Goal: Information Seeking & Learning: Check status

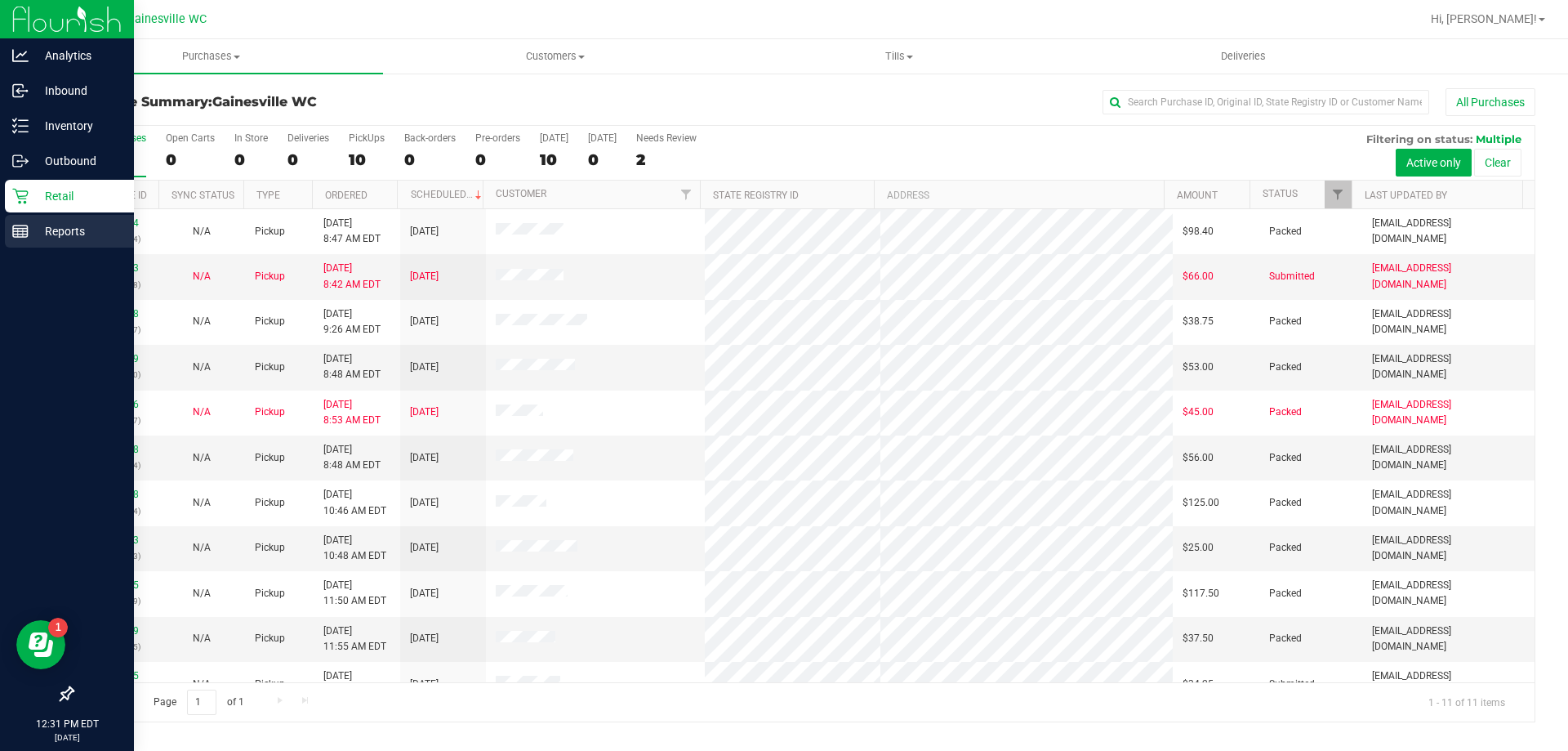
click at [43, 237] on p "Reports" at bounding box center [78, 232] width 98 height 20
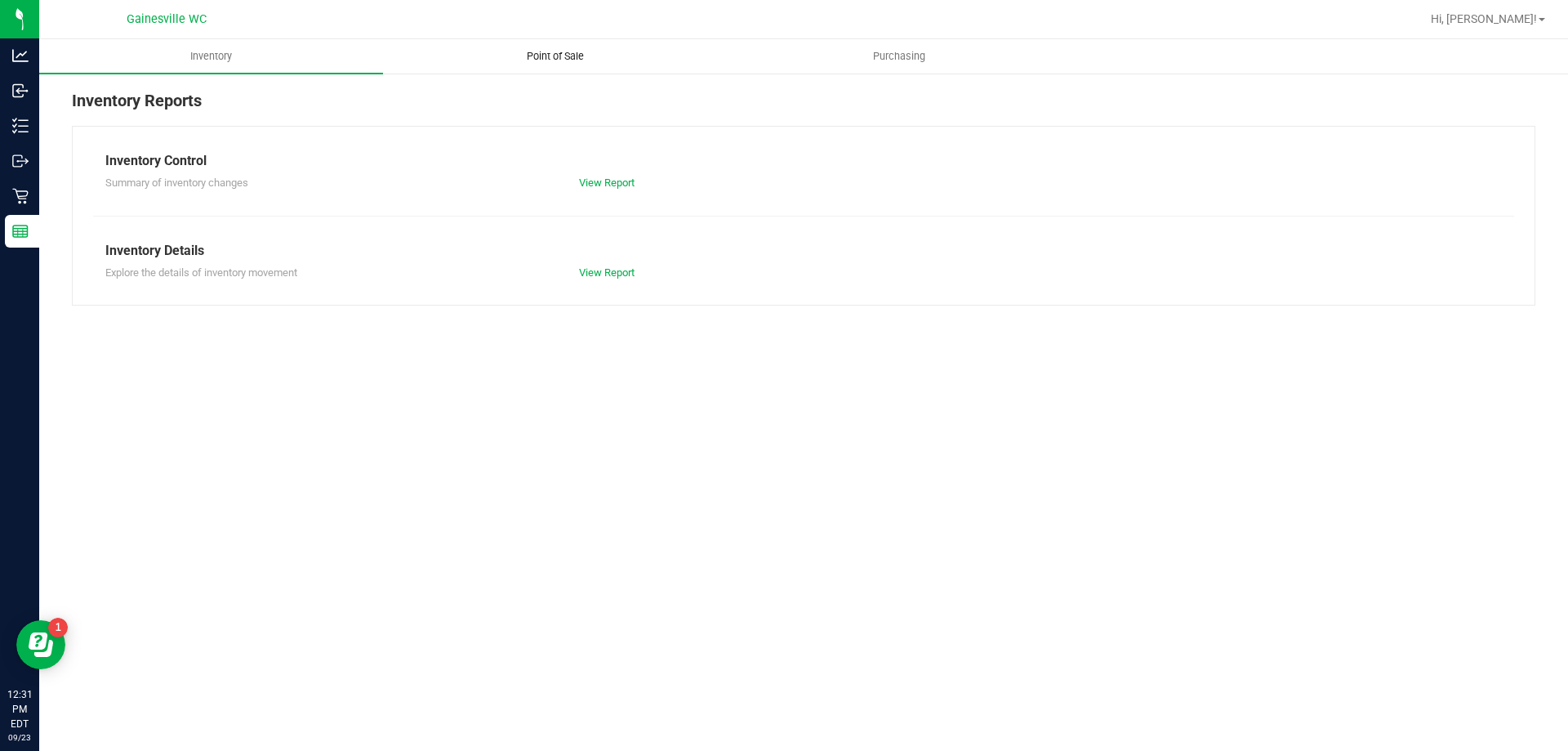
click at [493, 63] on uib-tab-heading "Point of Sale" at bounding box center [554, 56] width 342 height 33
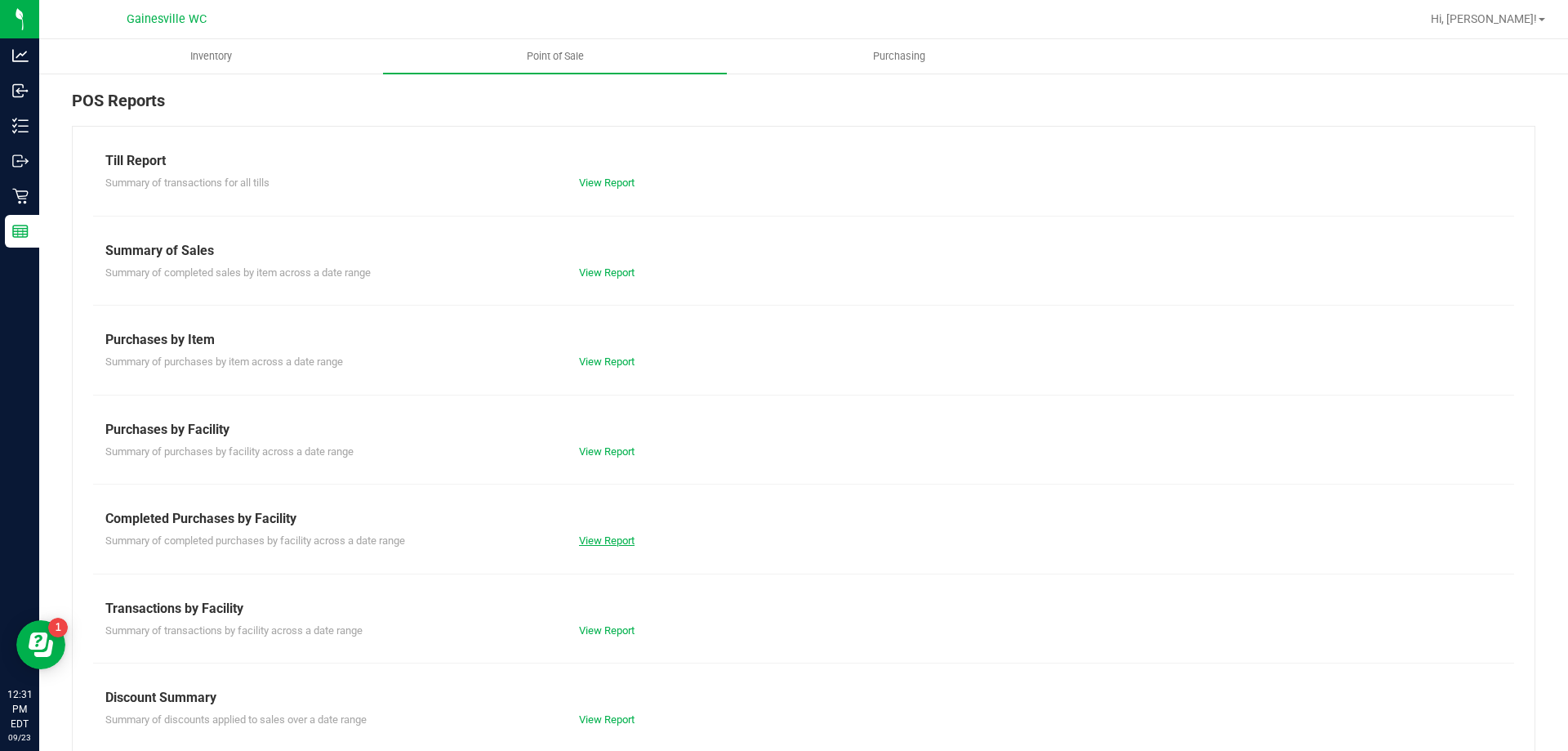
click at [594, 544] on link "View Report" at bounding box center [606, 541] width 55 height 13
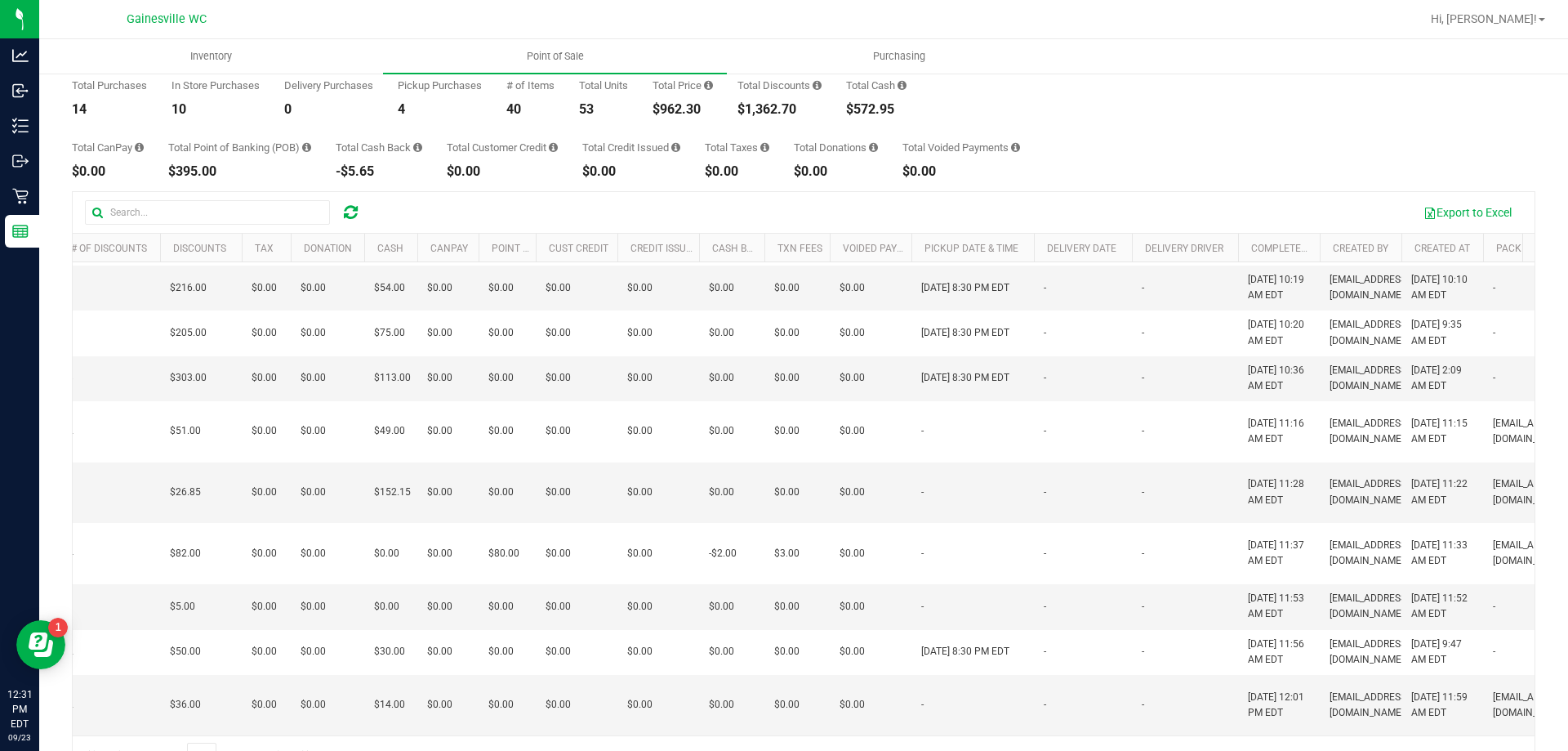
scroll to position [314, 0]
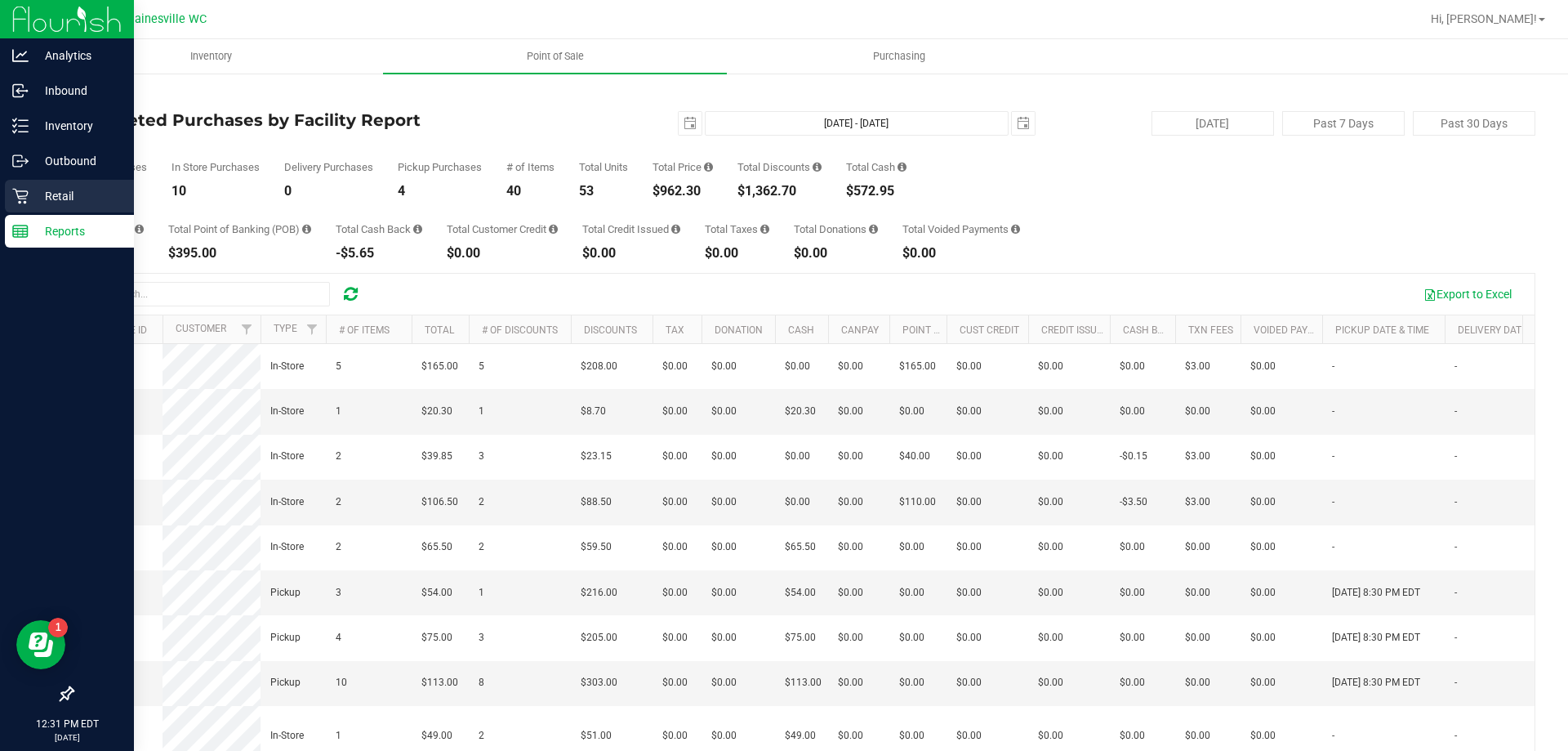
click at [22, 198] on icon at bounding box center [20, 196] width 15 height 15
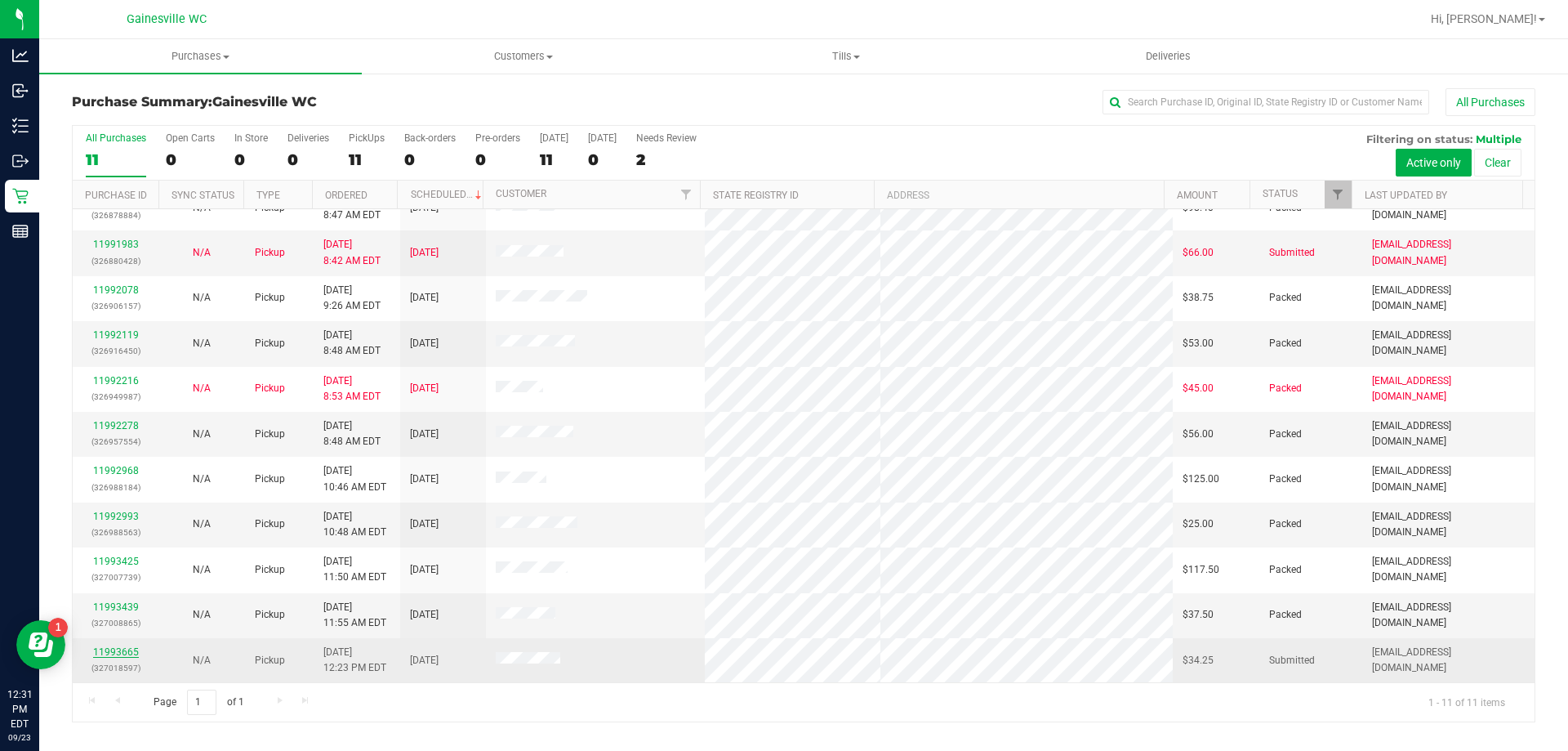
click at [115, 646] on link "11993665" at bounding box center [116, 651] width 46 height 12
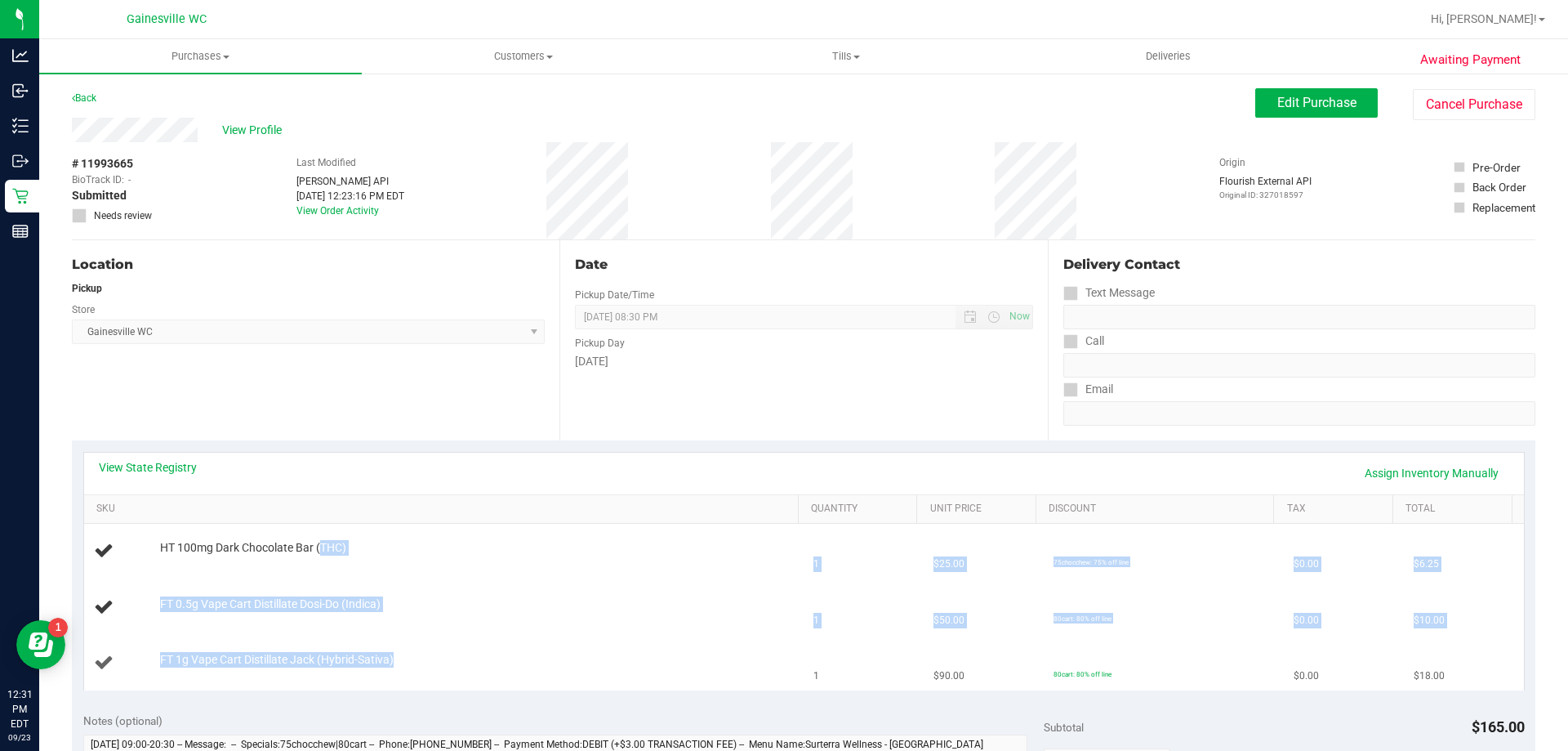
drag, startPoint x: 321, startPoint y: 553, endPoint x: 392, endPoint y: 670, distance: 136.9
click at [392, 670] on tbody "HT 100mg Dark Chocolate Bar (THC) 1 $25.00 75chocchew: 75% off line $0.00 $6.25…" at bounding box center [804, 607] width 1440 height 166
click at [392, 670] on div "FT 1g Vape Cart Distillate Jack (Hybrid-Sativa)" at bounding box center [444, 663] width 701 height 22
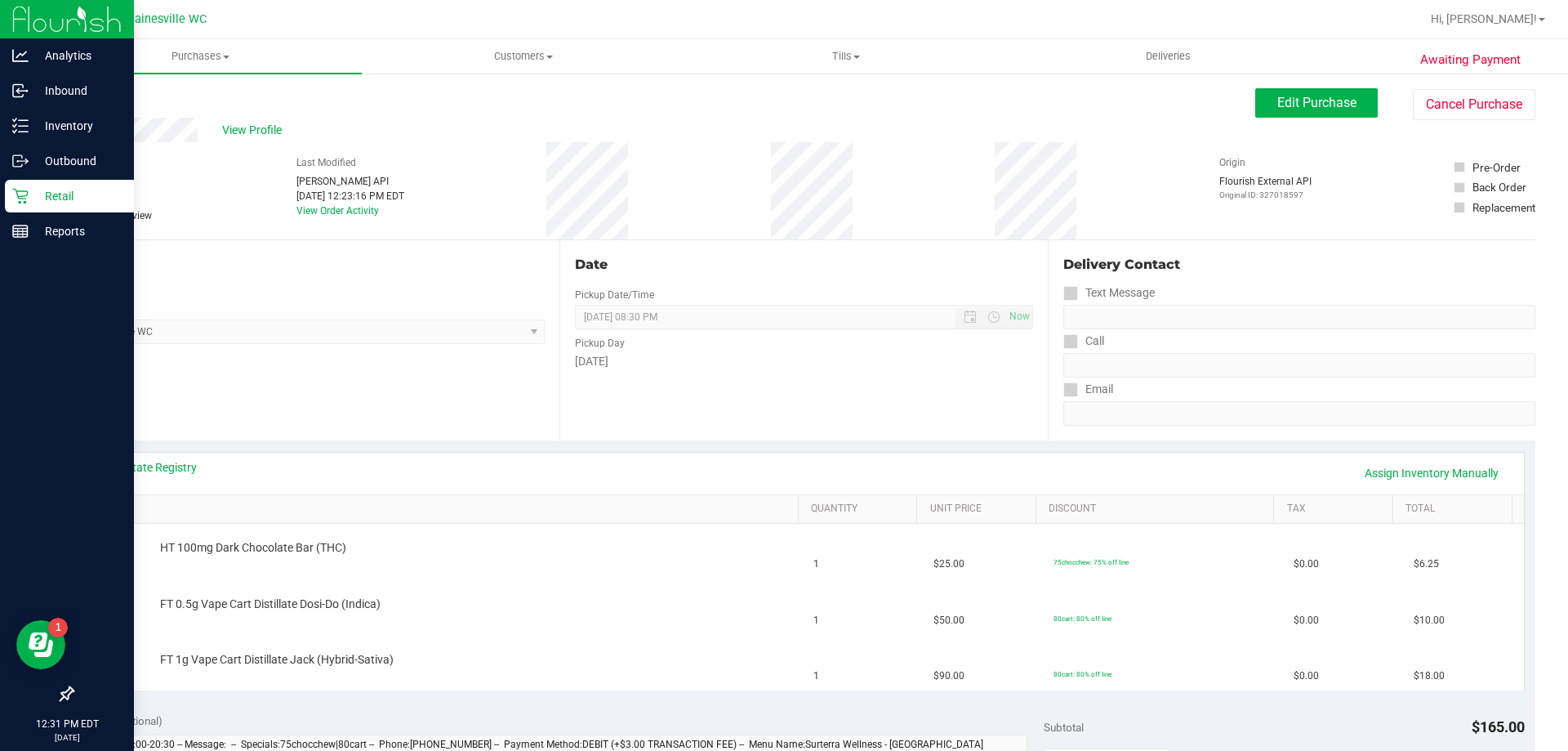
click at [32, 206] on div "Retail" at bounding box center [69, 196] width 129 height 33
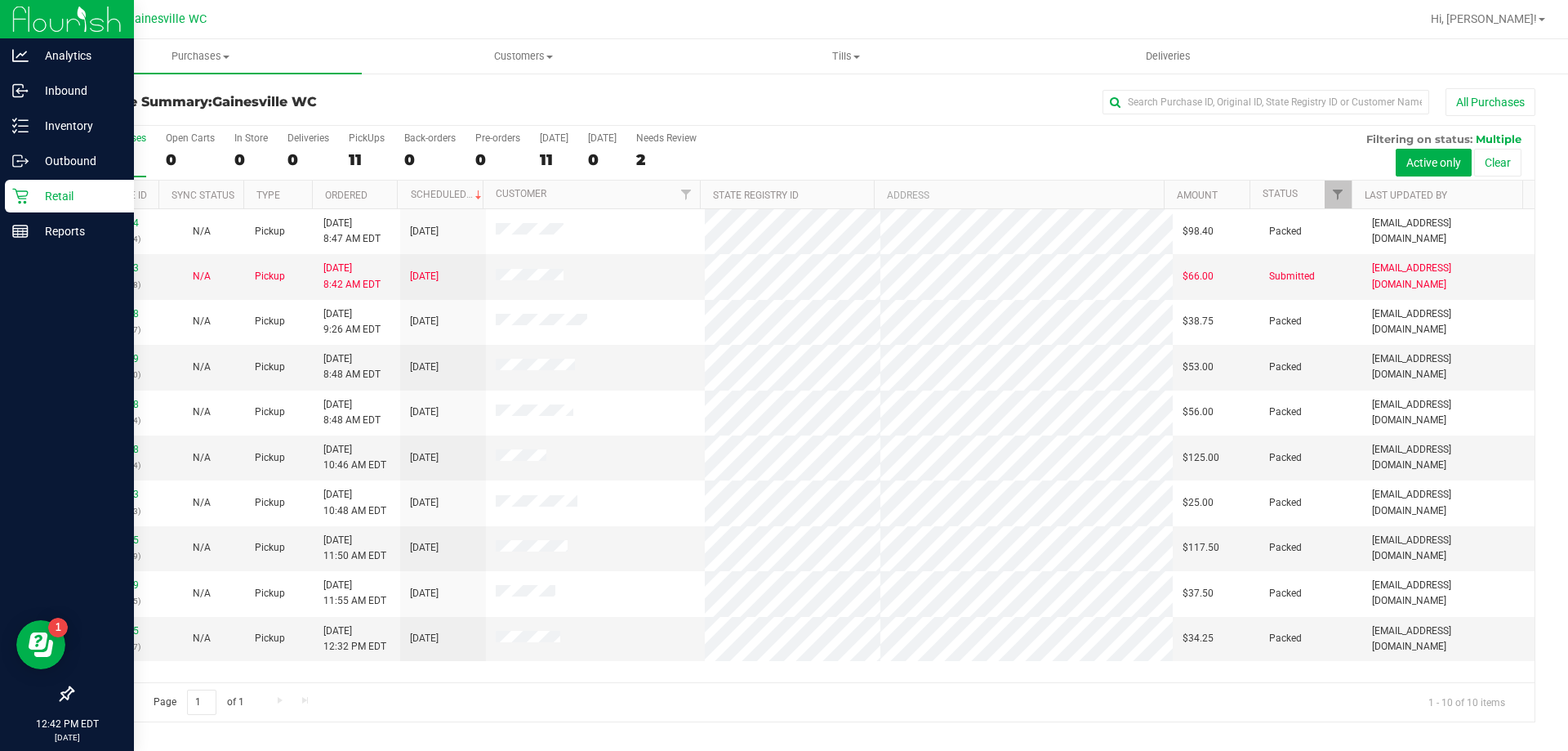
click at [30, 198] on p "Retail" at bounding box center [78, 196] width 98 height 20
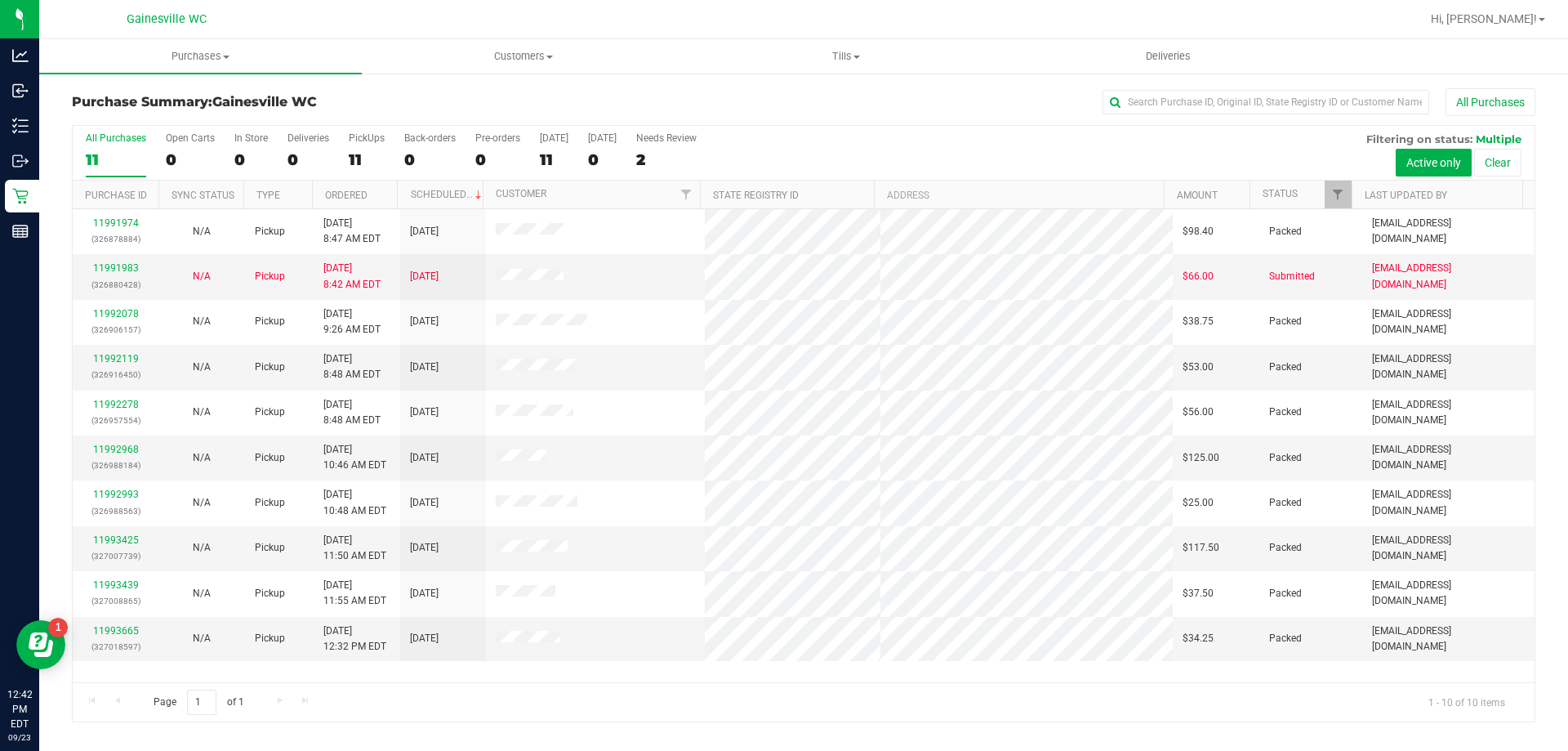
click at [699, 698] on div "Page 1 of 1 1 - 10 of 10 items" at bounding box center [803, 701] width 1462 height 39
click at [770, 697] on div "Page 1 of 1 1 - 10 of 10 items" at bounding box center [803, 701] width 1462 height 39
click at [965, 119] on div "Purchase Summary: [GEOGRAPHIC_DATA] WC All Purchases" at bounding box center [803, 107] width 1463 height 36
click at [869, 100] on div "All Purchases" at bounding box center [1047, 102] width 976 height 28
click at [866, 30] on div at bounding box center [855, 19] width 1128 height 32
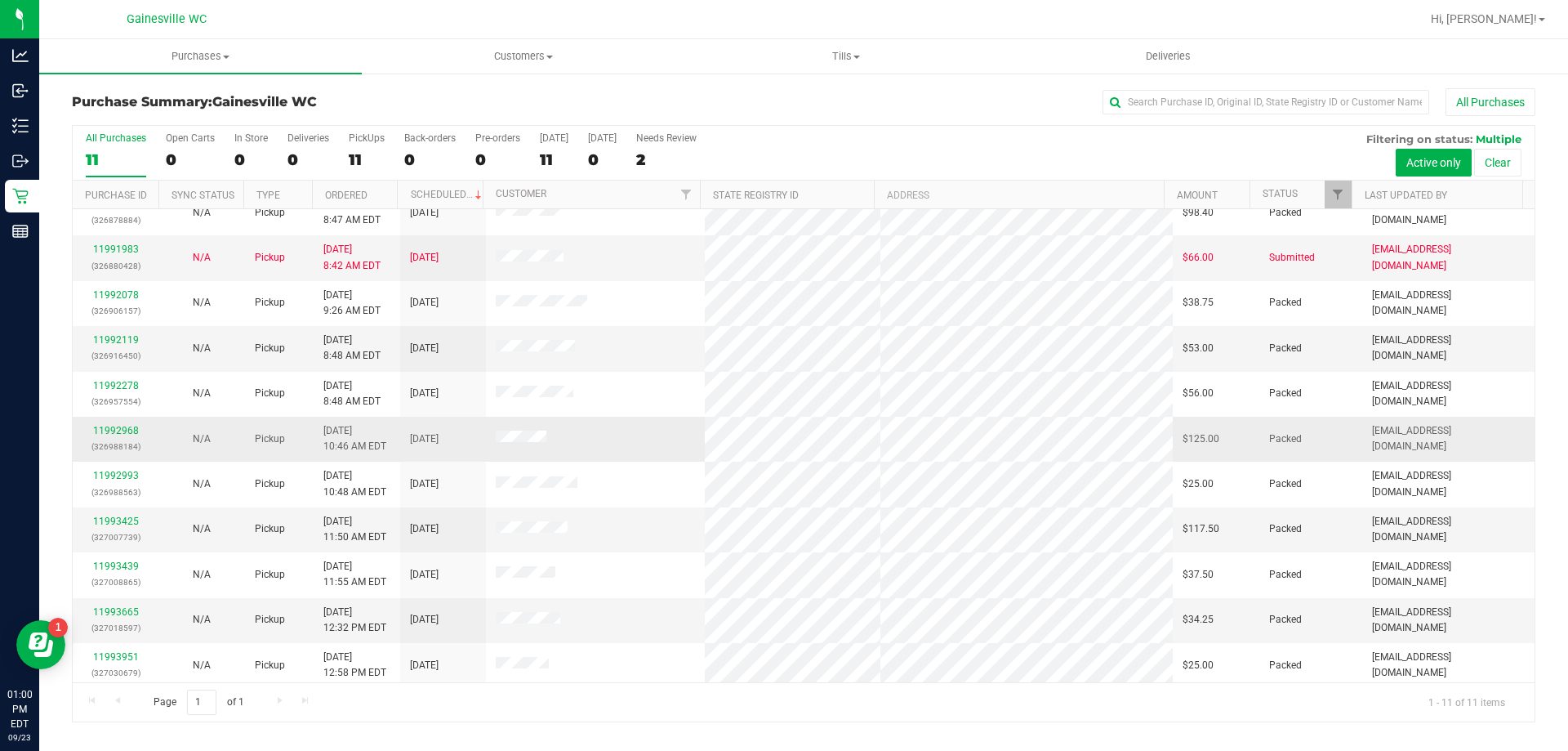
scroll to position [24, 0]
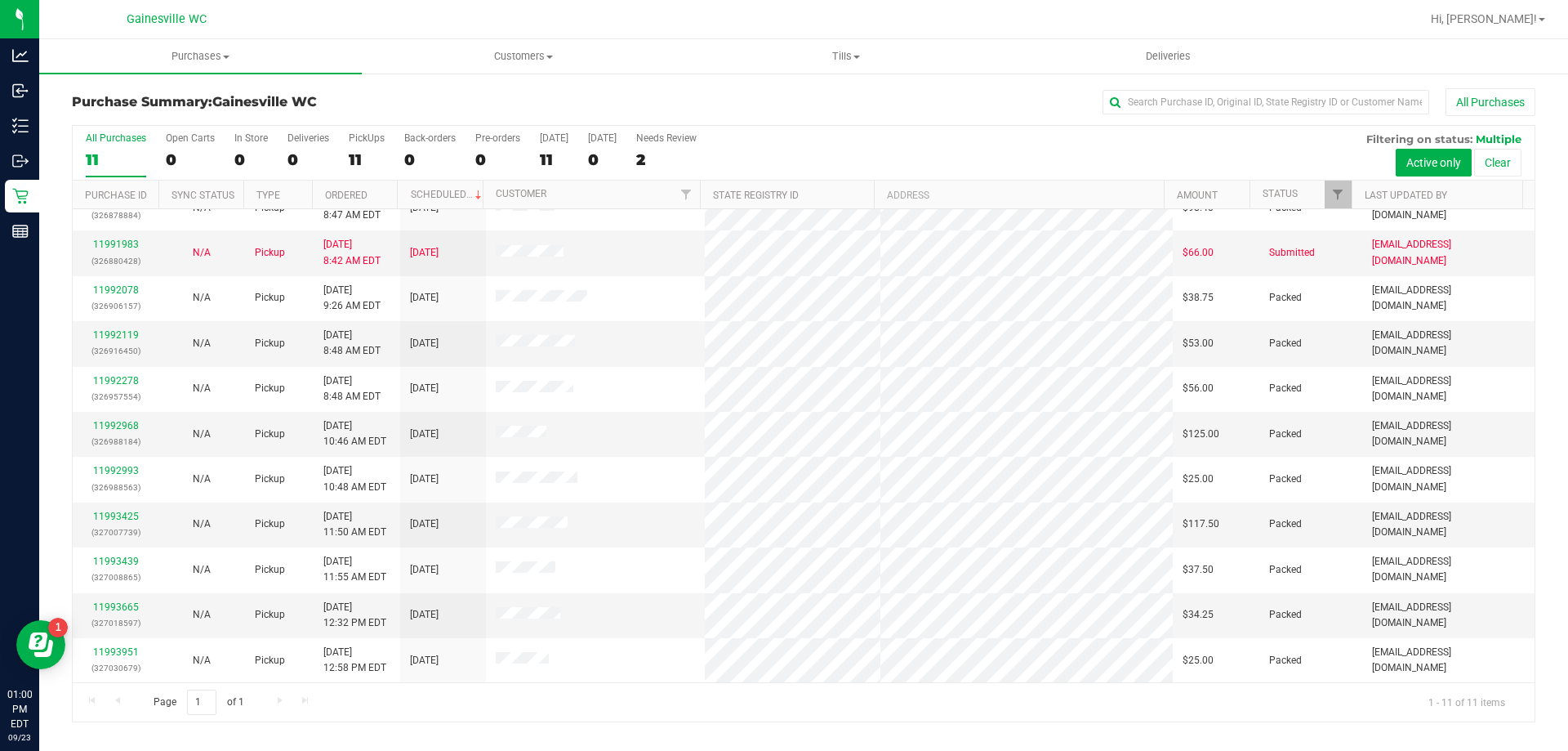
click at [1136, 704] on div "Page 1 of 1 1 - 11 of 11 items" at bounding box center [803, 701] width 1462 height 39
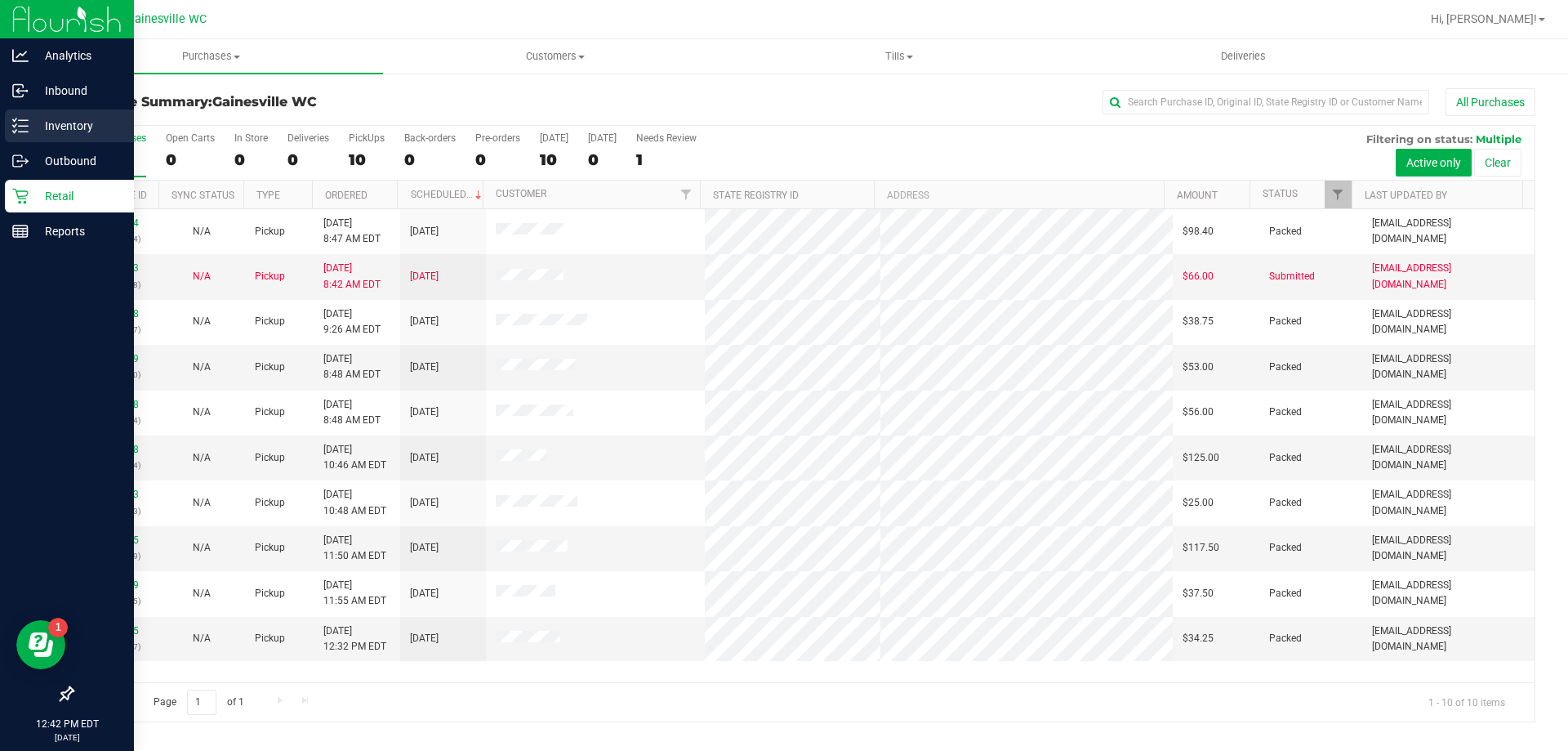
click at [32, 117] on p "Inventory" at bounding box center [78, 126] width 98 height 20
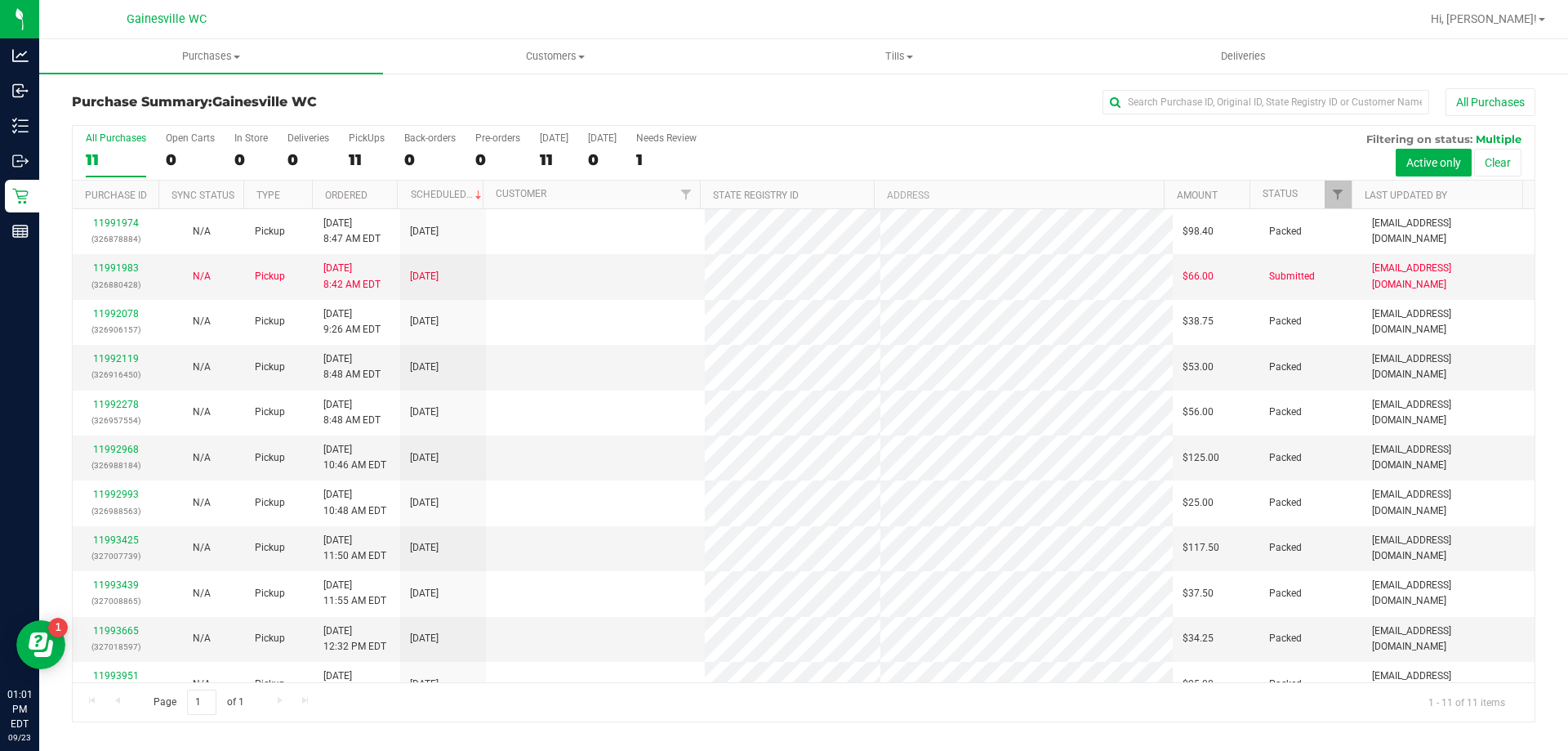
scroll to position [24, 0]
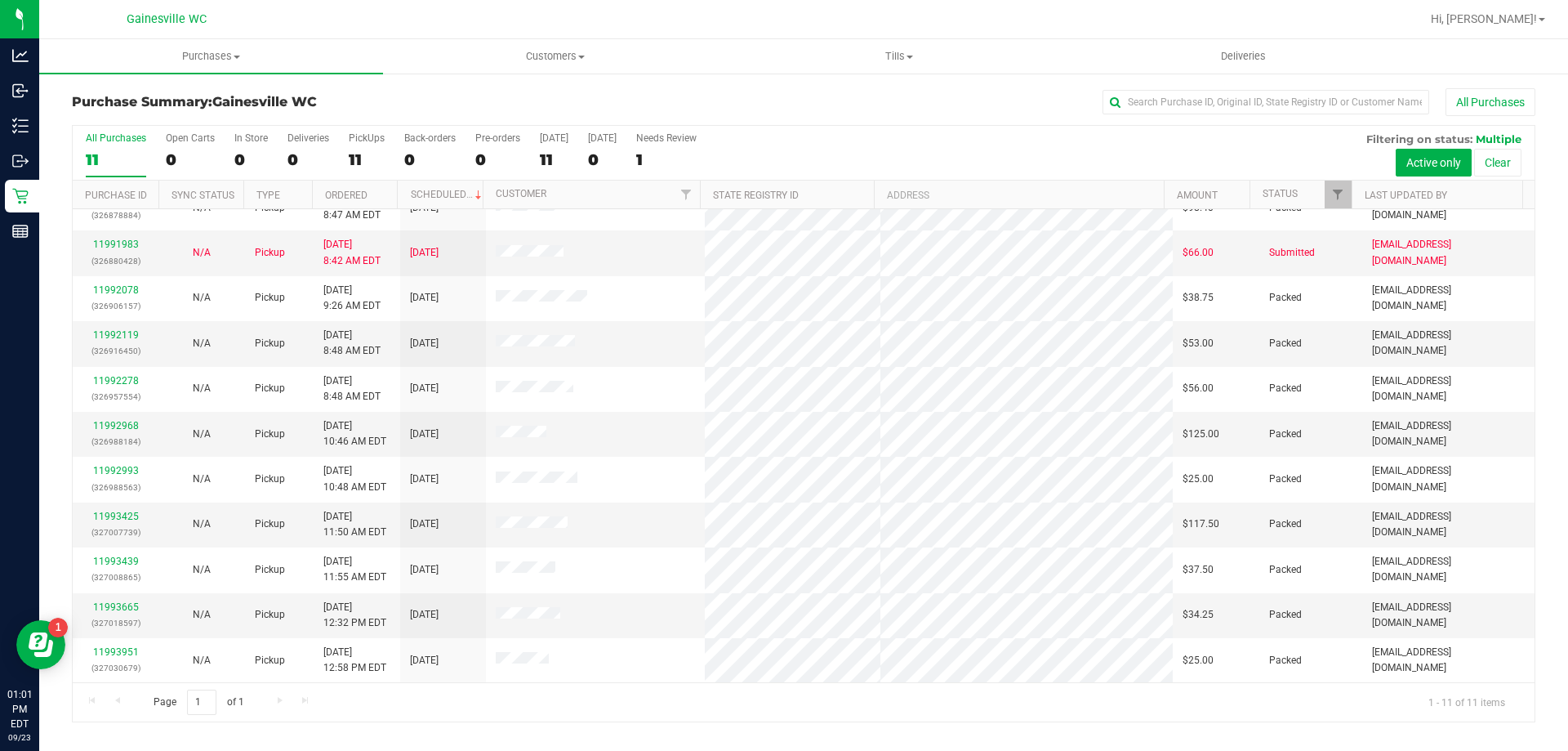
click at [997, 104] on div "All Purchases" at bounding box center [1047, 102] width 976 height 28
click at [949, 702] on div "Page 1 of 1 1 - 11 of 11 items" at bounding box center [803, 701] width 1462 height 39
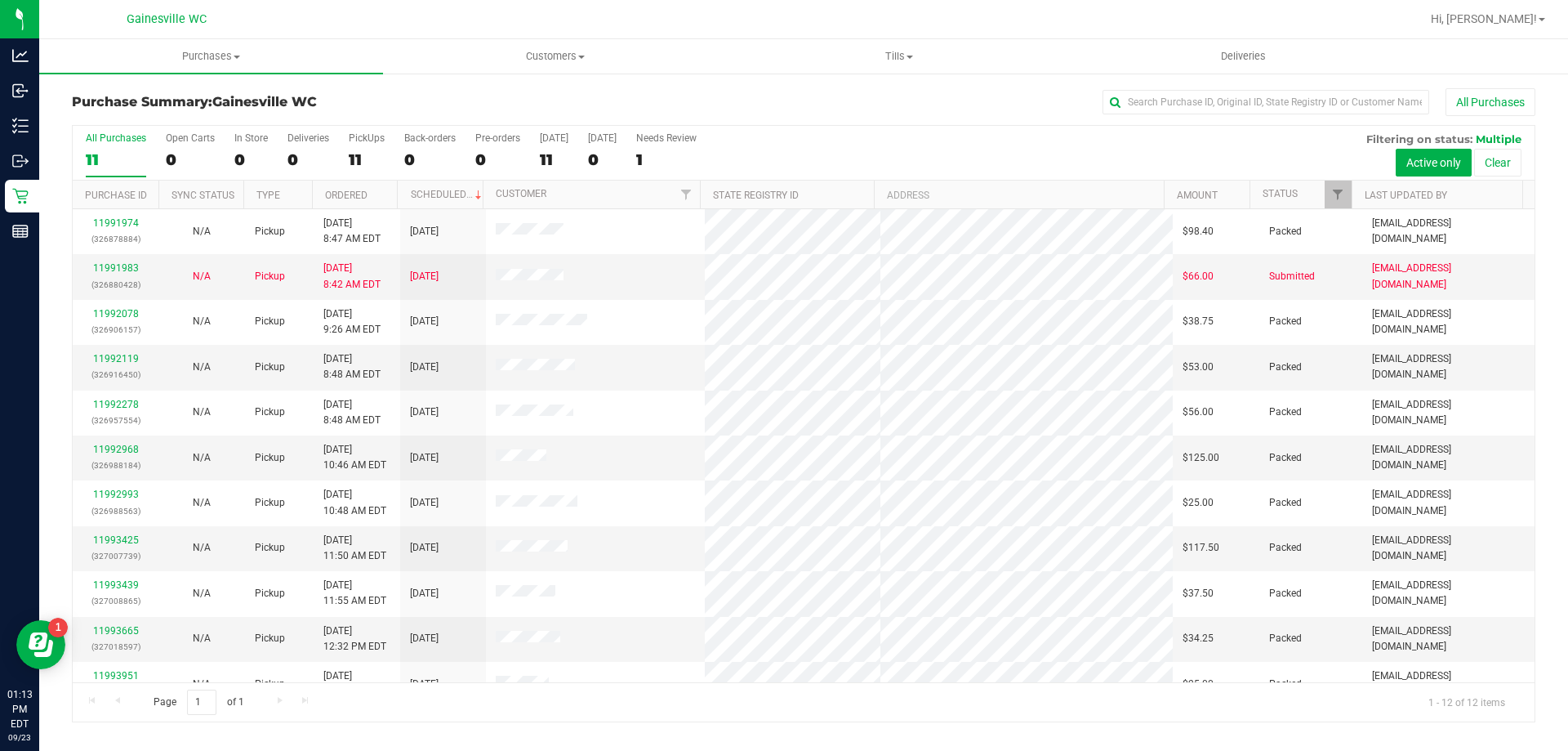
scroll to position [70, 0]
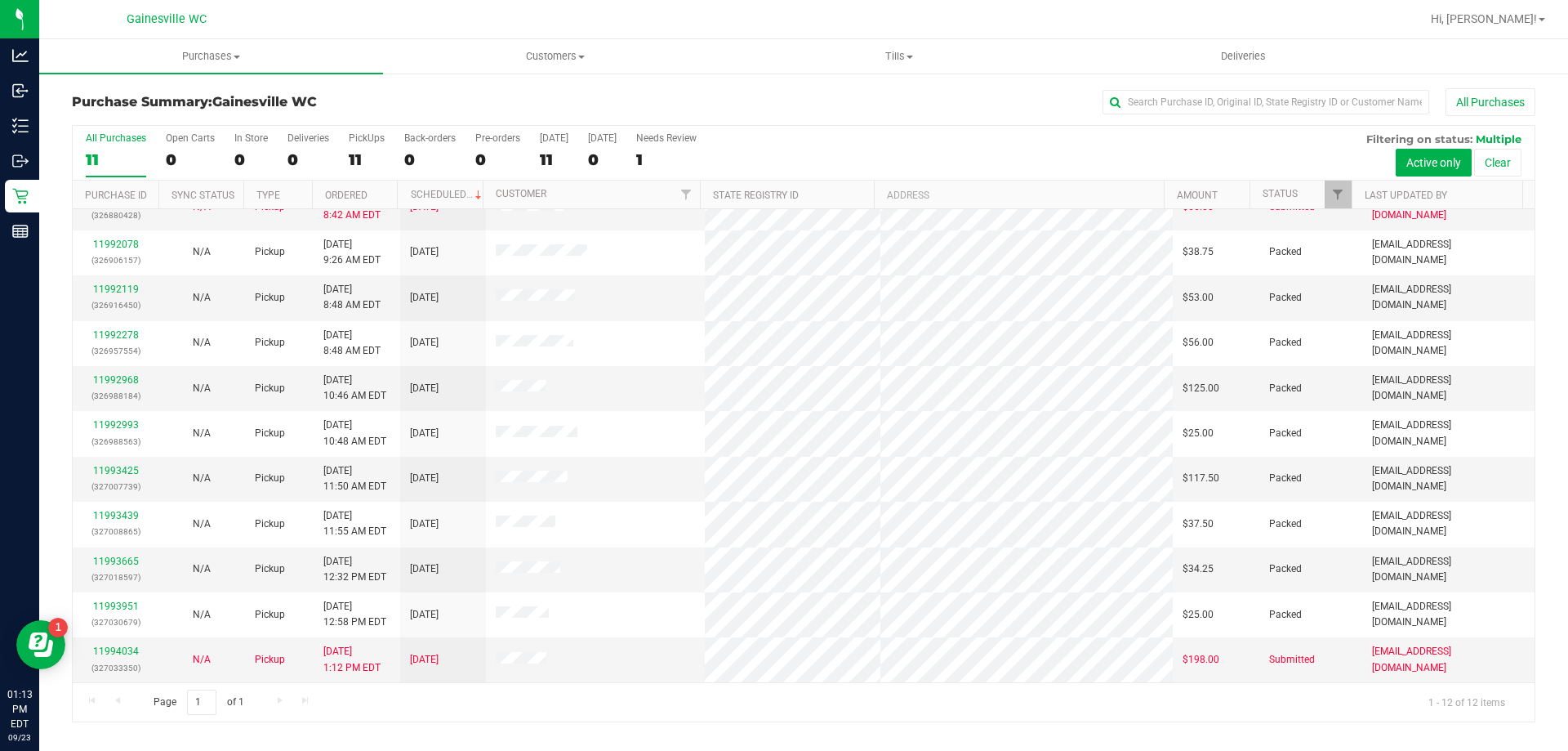
click at [695, 717] on div "Page 1 of 1 1 - 12 of 12 items" at bounding box center [803, 701] width 1462 height 39
click at [120, 649] on link "11994034" at bounding box center [116, 651] width 46 height 12
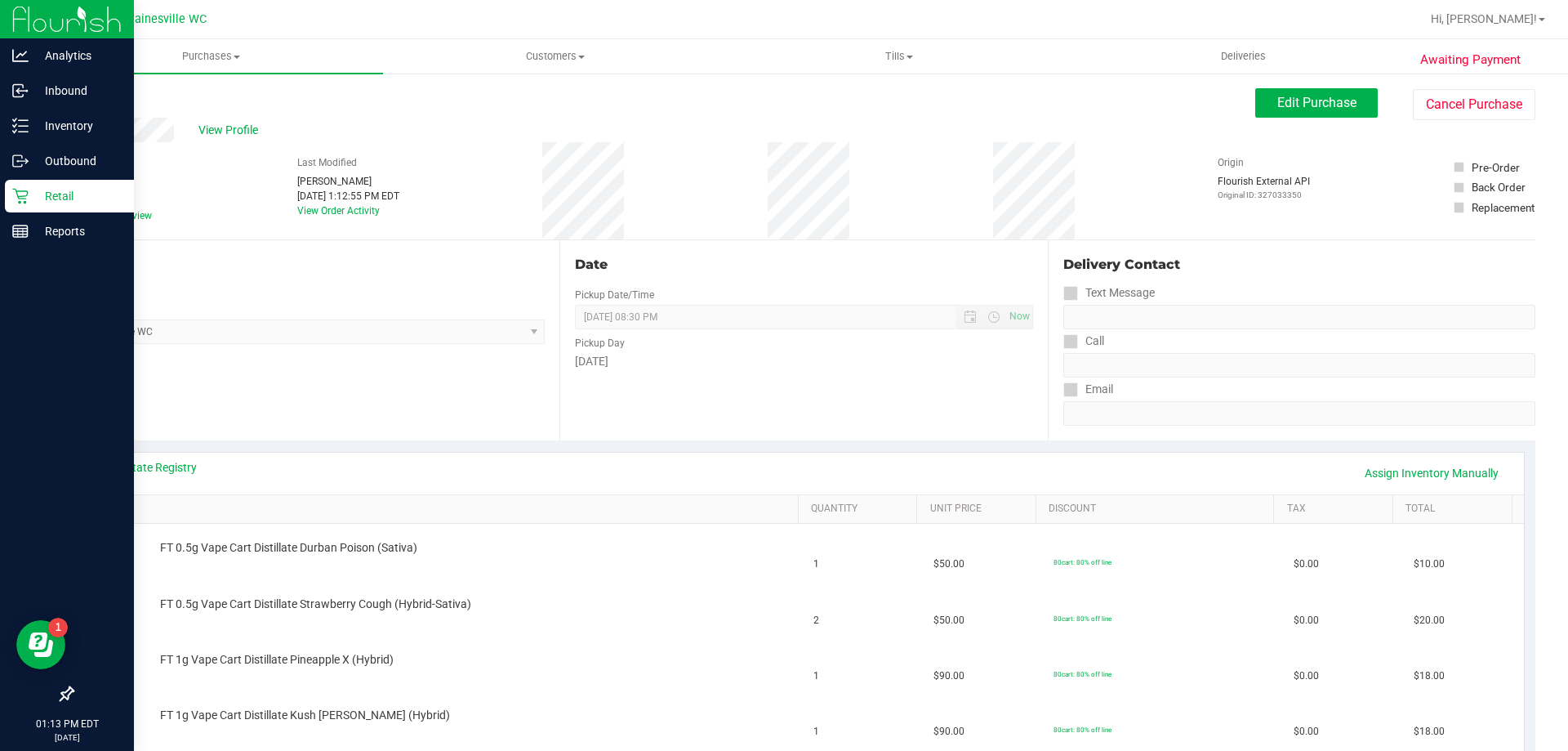
click at [51, 187] on p "Retail" at bounding box center [78, 196] width 98 height 20
